Goal: Transaction & Acquisition: Purchase product/service

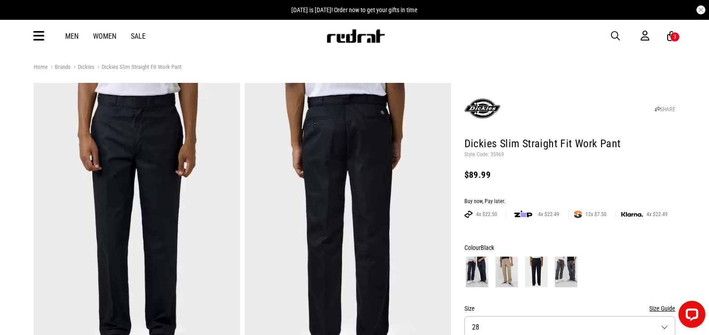
click at [36, 37] on icon at bounding box center [38, 36] width 11 height 15
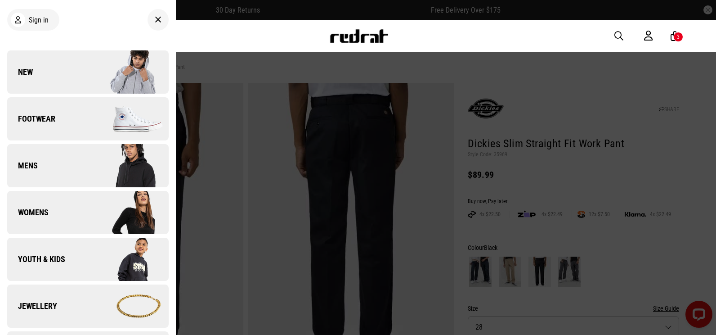
click at [46, 73] on link "New" at bounding box center [88, 71] width 162 height 43
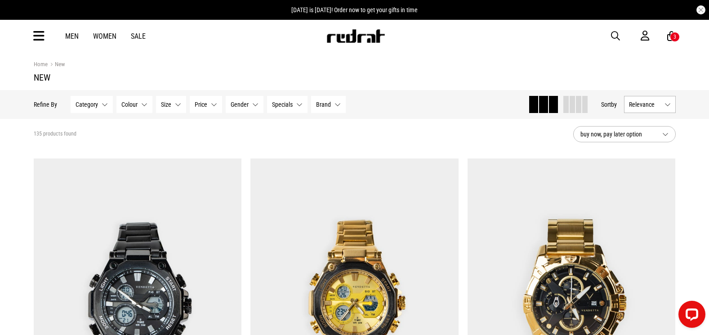
click at [614, 39] on span "button" at bounding box center [615, 36] width 9 height 11
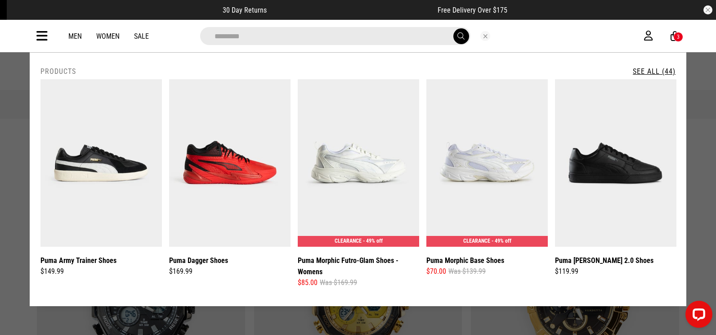
type input "*********"
click at [453, 28] on button "submit" at bounding box center [461, 36] width 16 height 16
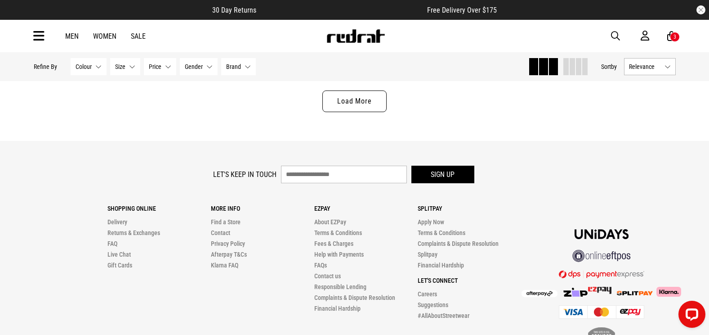
scroll to position [2918, 0]
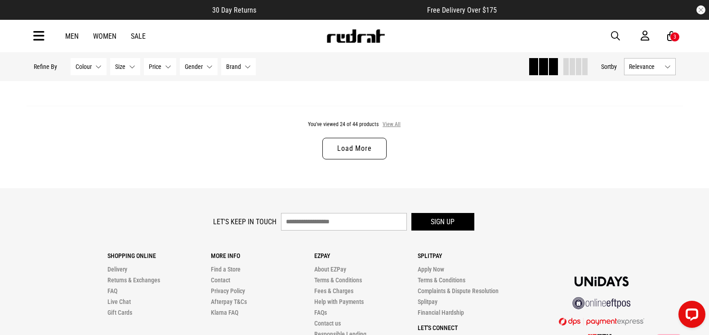
click at [388, 129] on button "View All" at bounding box center [391, 125] width 19 height 8
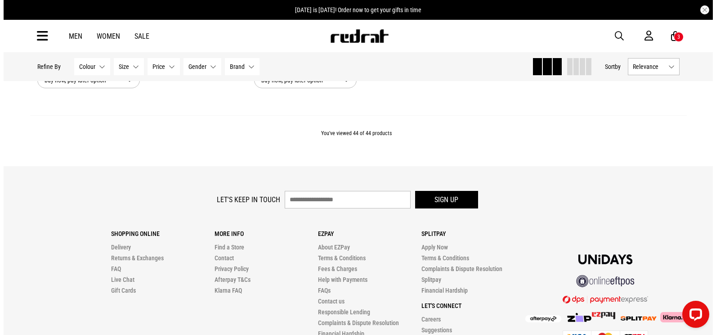
scroll to position [5313, 0]
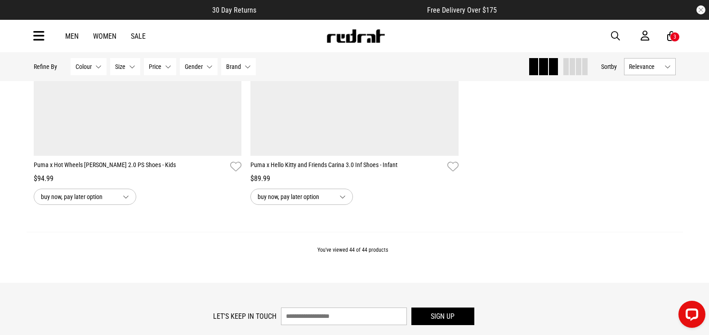
click at [38, 34] on icon at bounding box center [38, 36] width 11 height 15
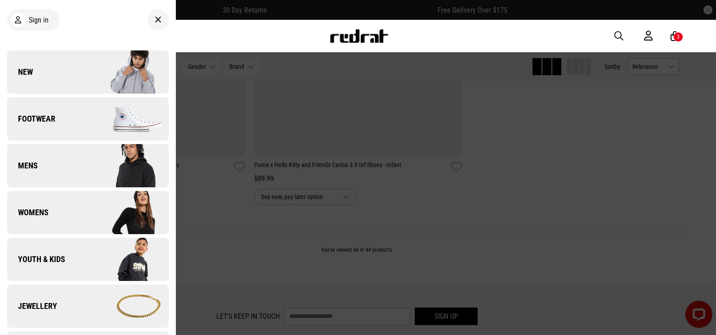
click at [49, 124] on link "Footwear" at bounding box center [88, 118] width 162 height 43
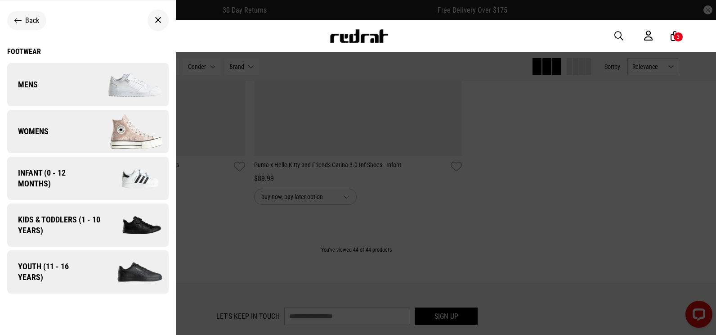
click at [35, 81] on span "Mens" at bounding box center [22, 84] width 31 height 11
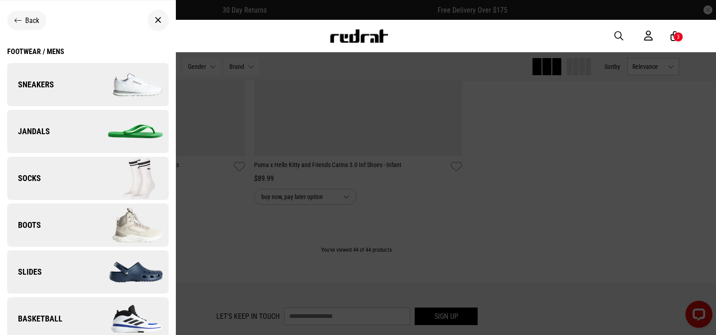
click at [38, 88] on span "Sneakers" at bounding box center [30, 84] width 47 height 11
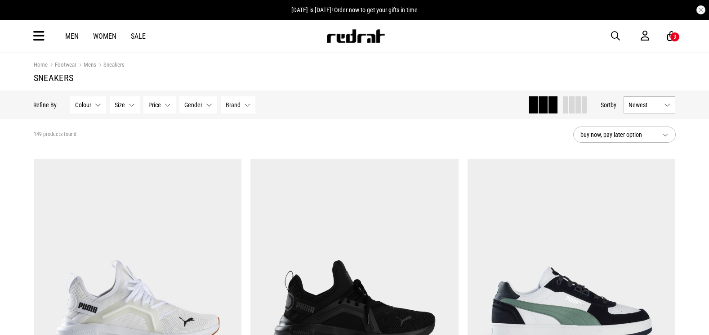
click at [235, 108] on span "Brand" at bounding box center [233, 104] width 15 height 7
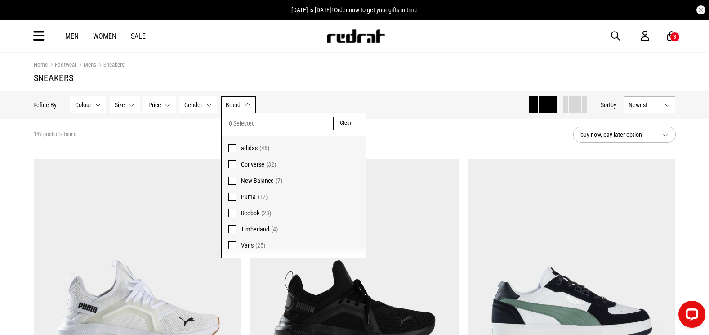
click at [249, 197] on span "Puma" at bounding box center [248, 196] width 15 height 7
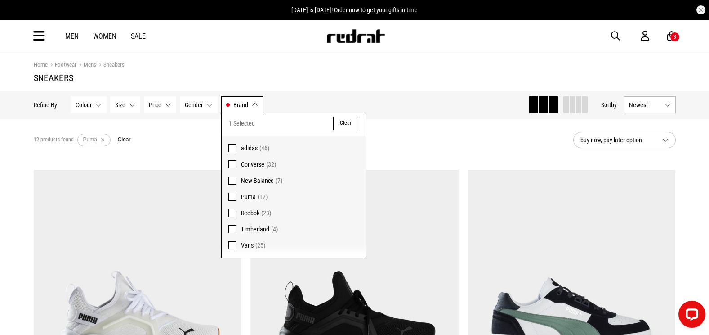
click at [459, 142] on div "12 products found Active Filters Puma Clear" at bounding box center [300, 139] width 533 height 27
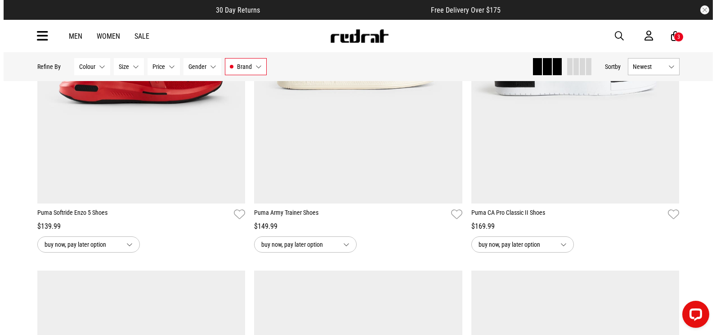
scroll to position [585, 0]
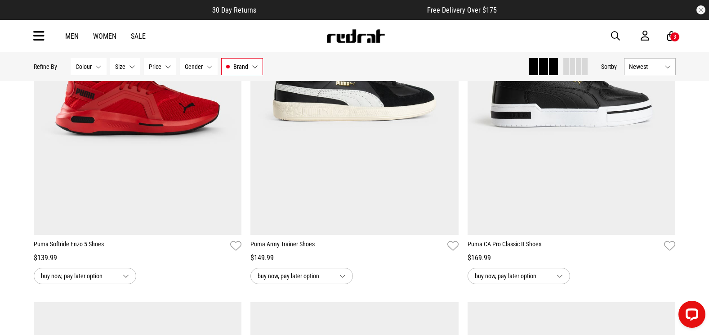
click at [610, 33] on div "Men Women Sale Sign in New Back Footwear Back Mens Back Womens Back Youth & Kid…" at bounding box center [355, 36] width 657 height 32
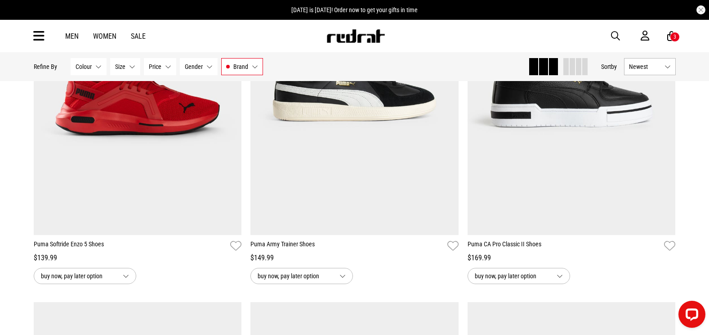
click at [615, 36] on span "button" at bounding box center [615, 36] width 9 height 11
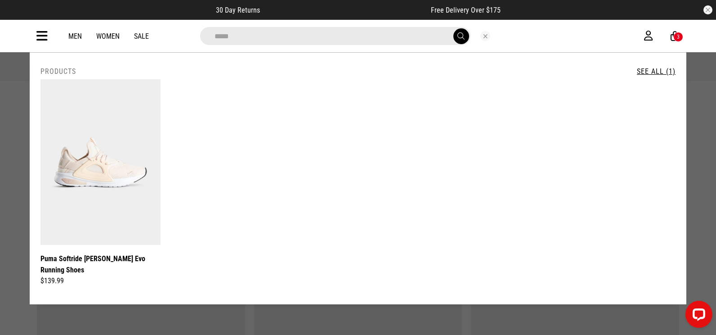
drag, startPoint x: 266, startPoint y: 37, endPoint x: 211, endPoint y: 32, distance: 54.7
click at [211, 32] on input "*****" at bounding box center [335, 36] width 270 height 18
type input "*****"
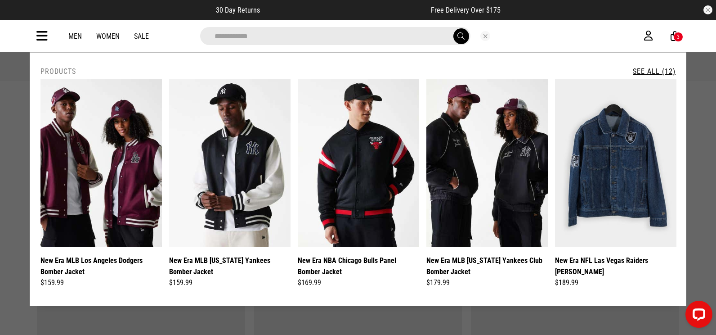
type input "**********"
click at [653, 71] on link "See All (12)" at bounding box center [654, 71] width 43 height 9
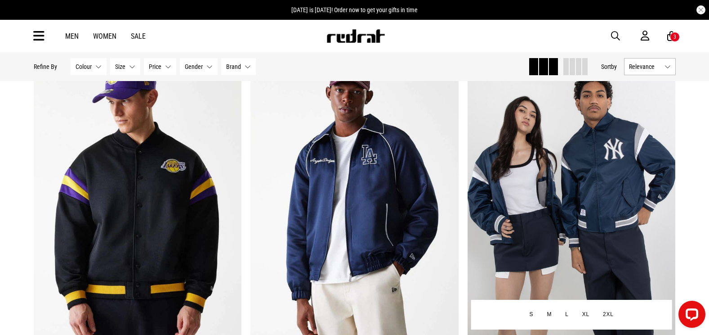
click at [569, 174] on img at bounding box center [572, 200] width 208 height 292
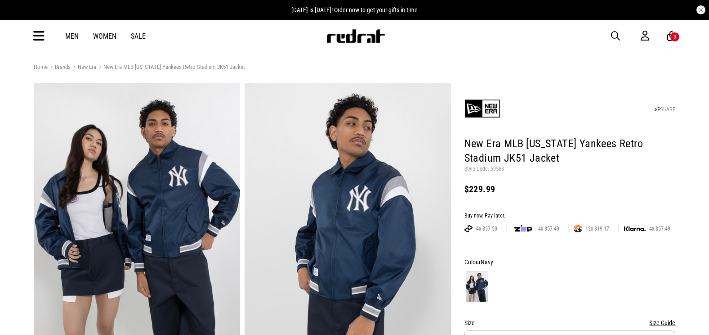
click at [499, 169] on p "Style Code: 59563" at bounding box center [570, 169] width 211 height 7
drag, startPoint x: 0, startPoint y: 0, endPoint x: 499, endPoint y: 169, distance: 527.1
click at [499, 169] on p "Style Code: 59563" at bounding box center [570, 169] width 211 height 7
click at [40, 29] on icon at bounding box center [38, 36] width 11 height 15
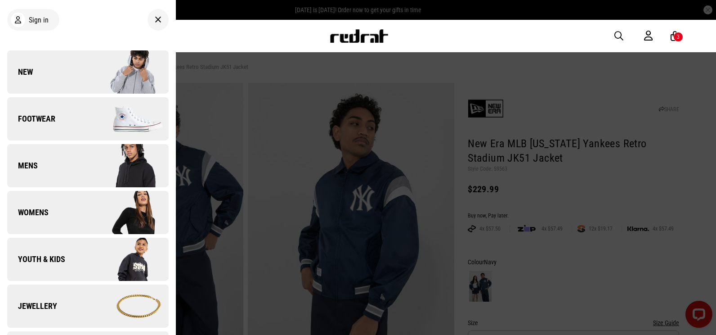
click at [27, 70] on span "New" at bounding box center [20, 72] width 26 height 11
